Goal: Information Seeking & Learning: Learn about a topic

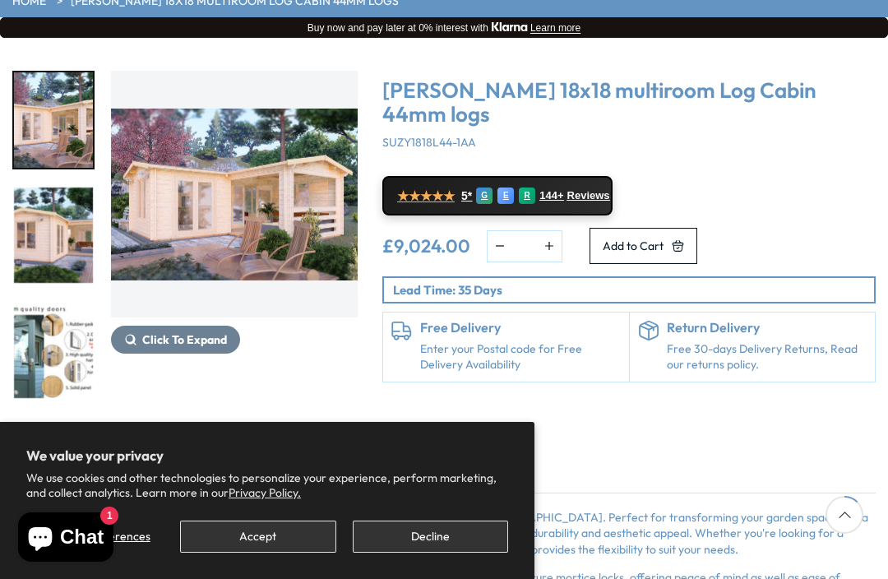
scroll to position [186, 0]
click at [53, 122] on img "1 / 7" at bounding box center [53, 120] width 79 height 95
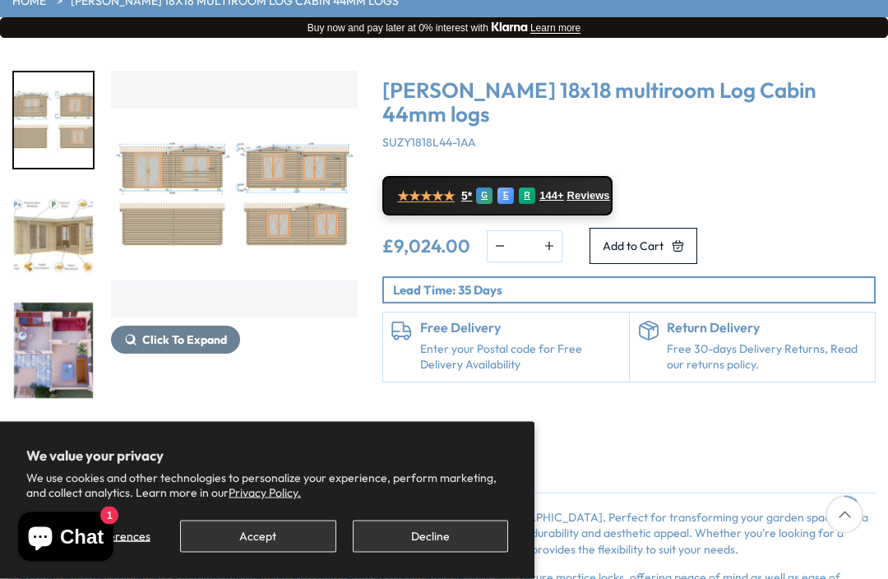
click at [307, 194] on img "5 / 7" at bounding box center [234, 195] width 247 height 247
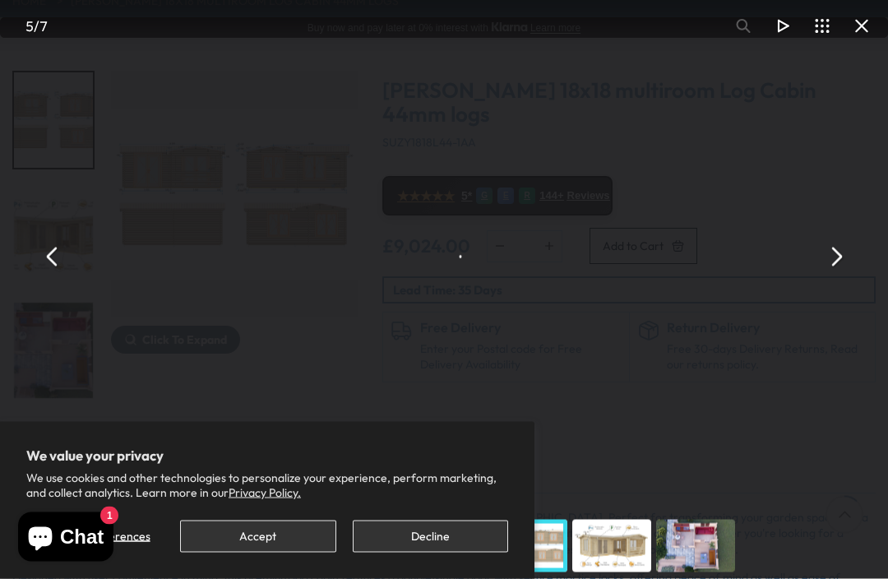
scroll to position [187, 0]
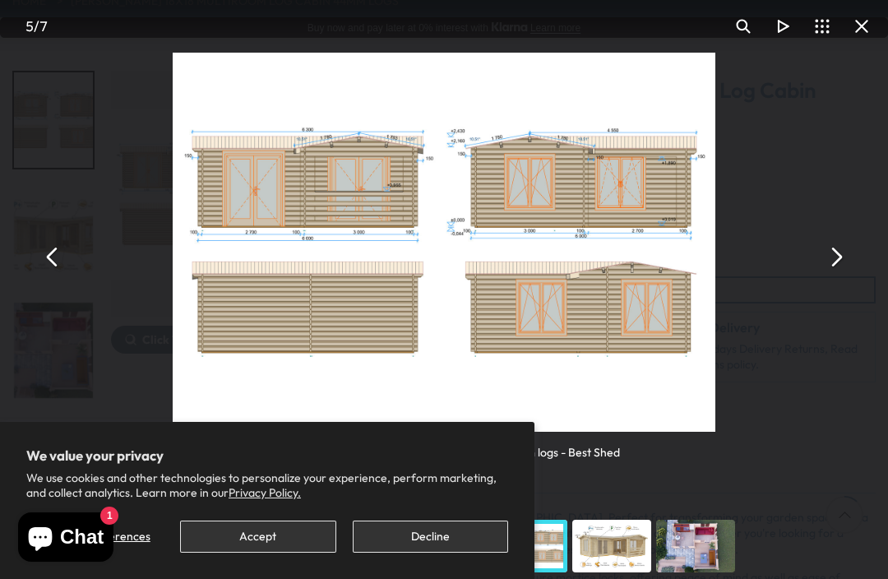
click at [833, 258] on button "You can close this modal content with the ESC key" at bounding box center [834, 256] width 39 height 39
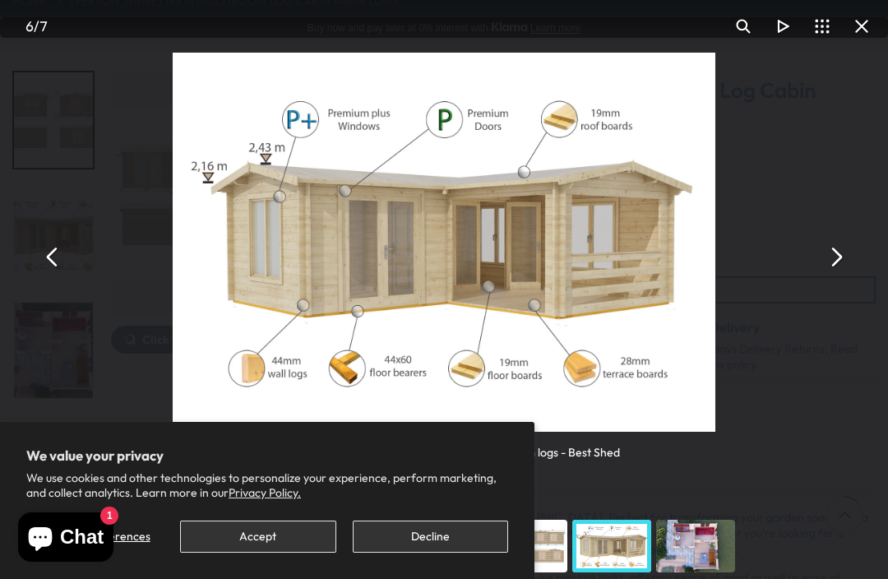
click at [843, 257] on button "You can close this modal content with the ESC key" at bounding box center [834, 256] width 39 height 39
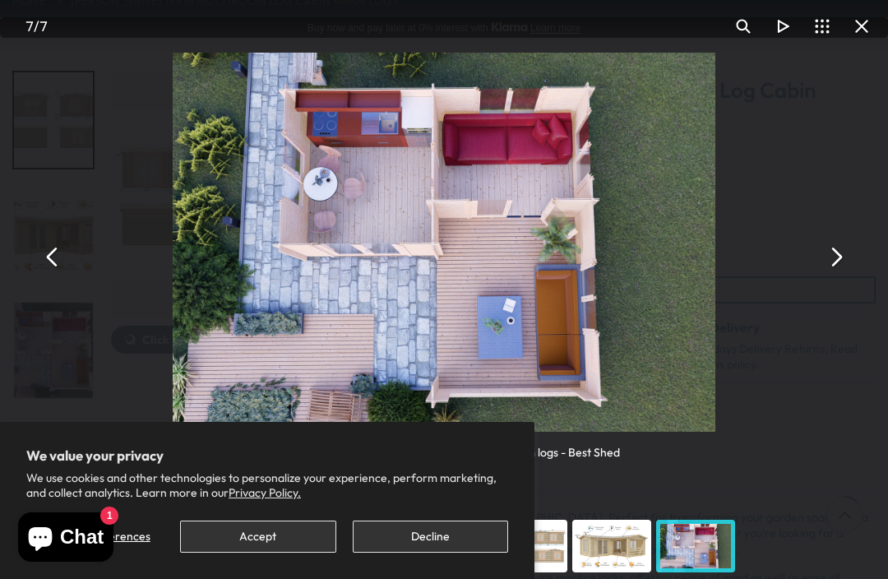
click at [828, 260] on button "You can close this modal content with the ESC key" at bounding box center [834, 256] width 39 height 39
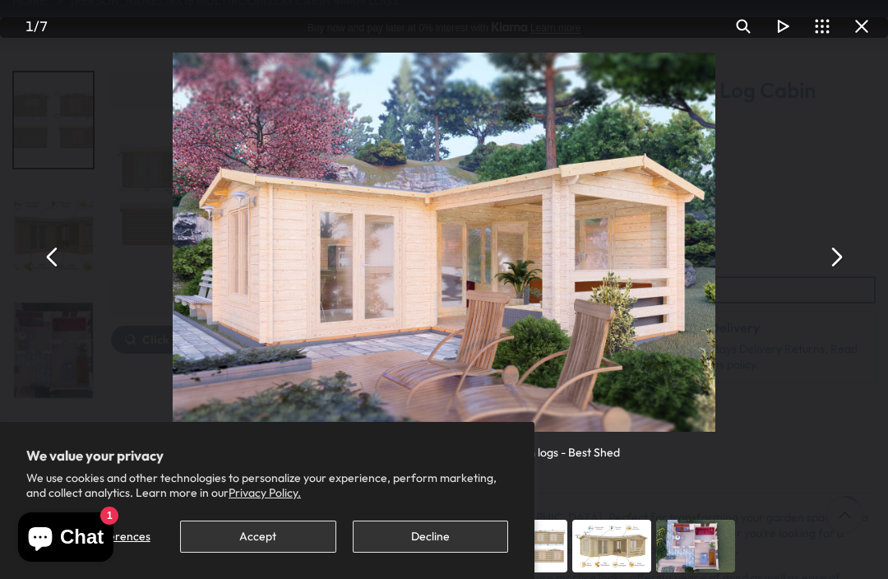
click at [829, 256] on button "You can close this modal content with the ESC key" at bounding box center [834, 256] width 39 height 39
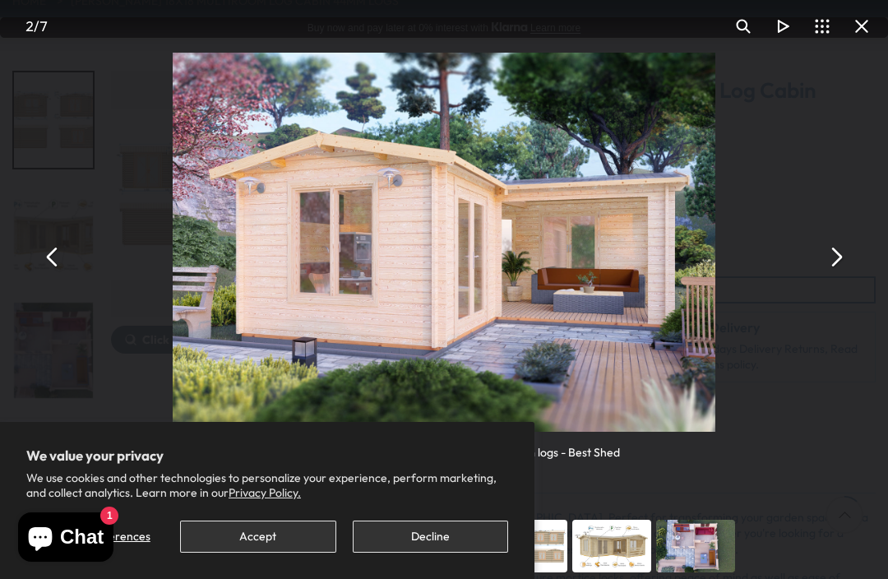
click at [831, 257] on button "You can close this modal content with the ESC key" at bounding box center [834, 256] width 39 height 39
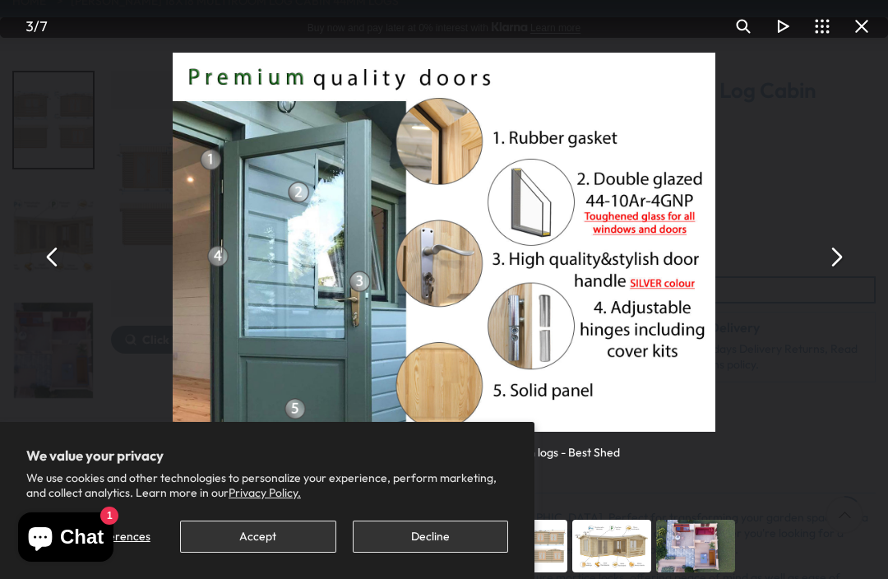
click at [834, 251] on button "You can close this modal content with the ESC key" at bounding box center [834, 256] width 39 height 39
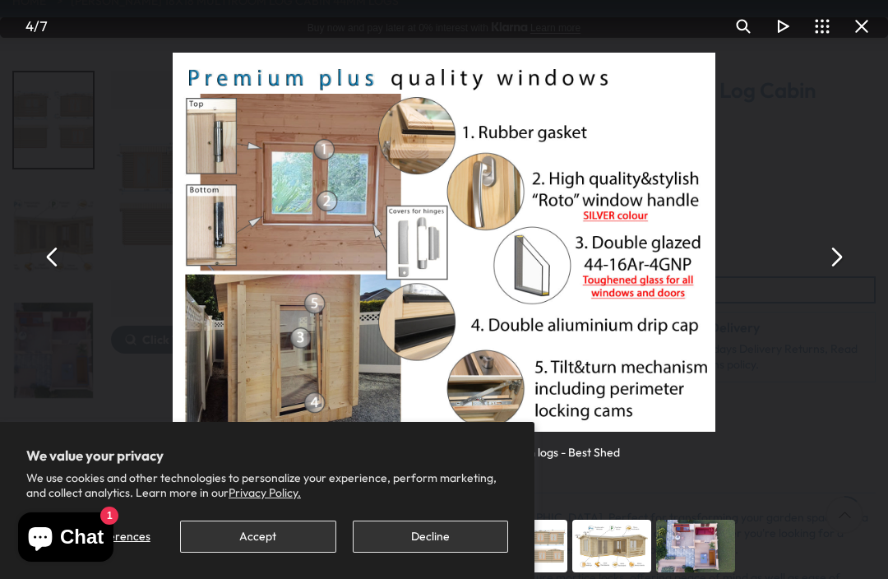
click at [835, 253] on button "You can close this modal content with the ESC key" at bounding box center [834, 256] width 39 height 39
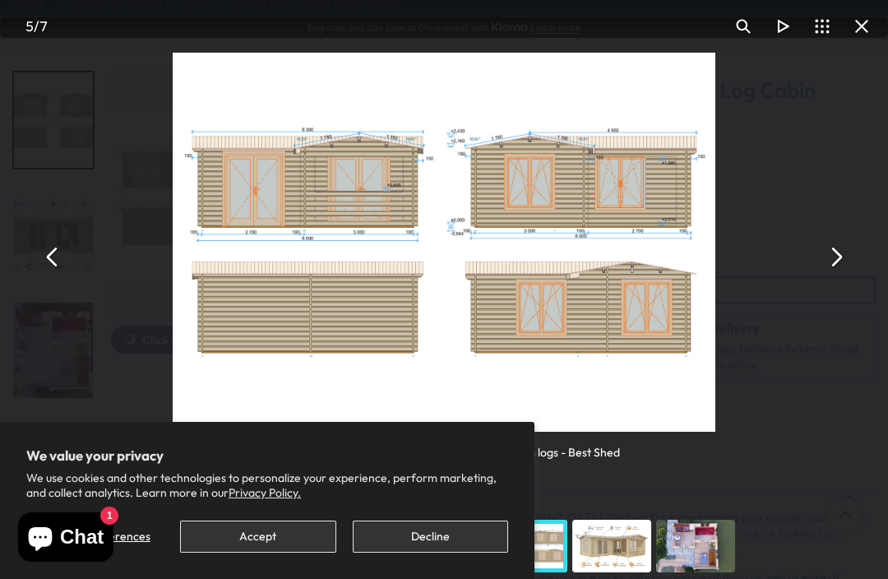
click at [834, 256] on button "You can close this modal content with the ESC key" at bounding box center [834, 256] width 39 height 39
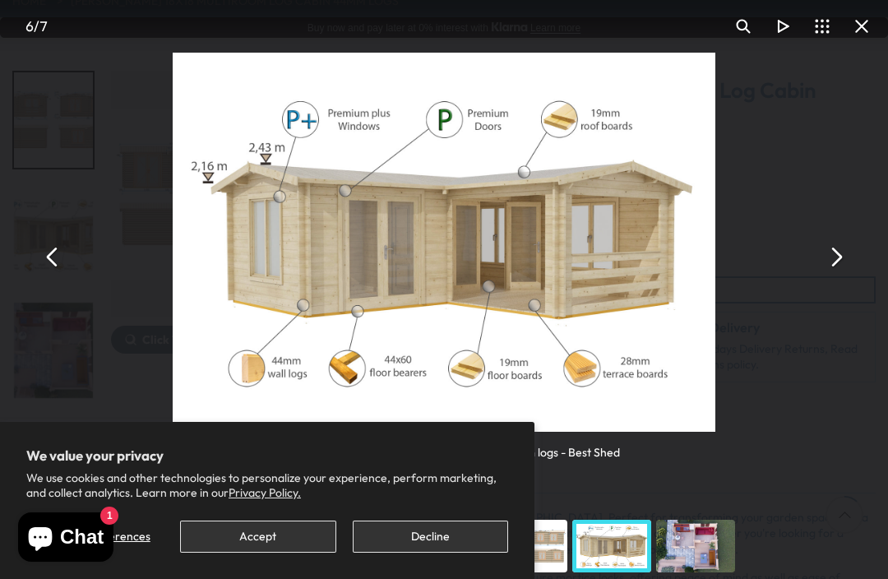
click at [834, 261] on button "You can close this modal content with the ESC key" at bounding box center [834, 256] width 39 height 39
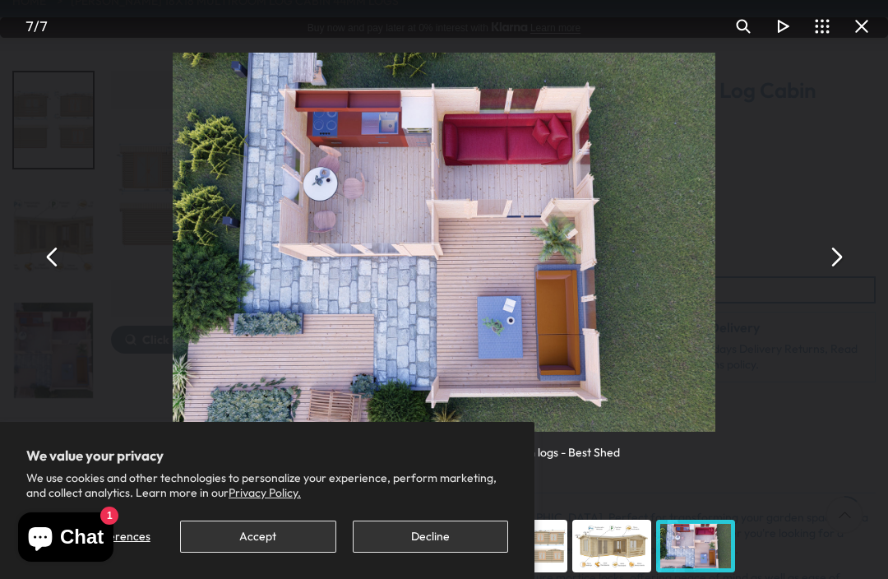
click at [863, 38] on button "You can close this modal content with the ESC key" at bounding box center [861, 26] width 39 height 39
